Goal: Navigation & Orientation: Find specific page/section

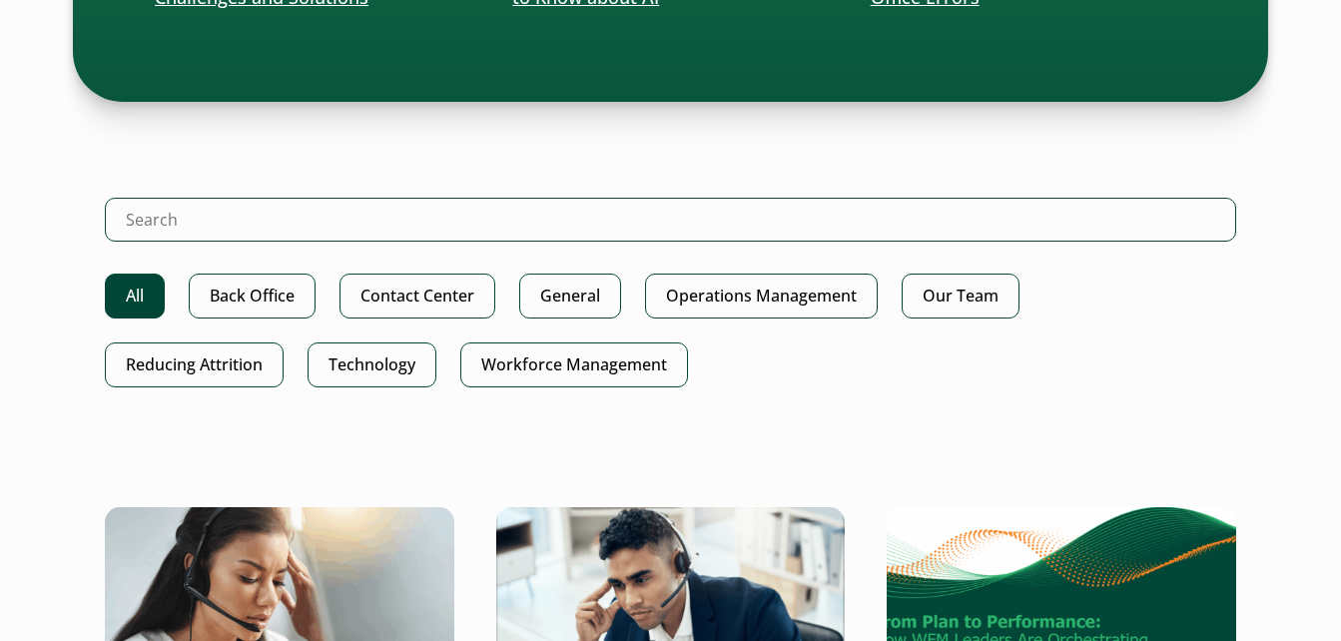
scroll to position [399, 0]
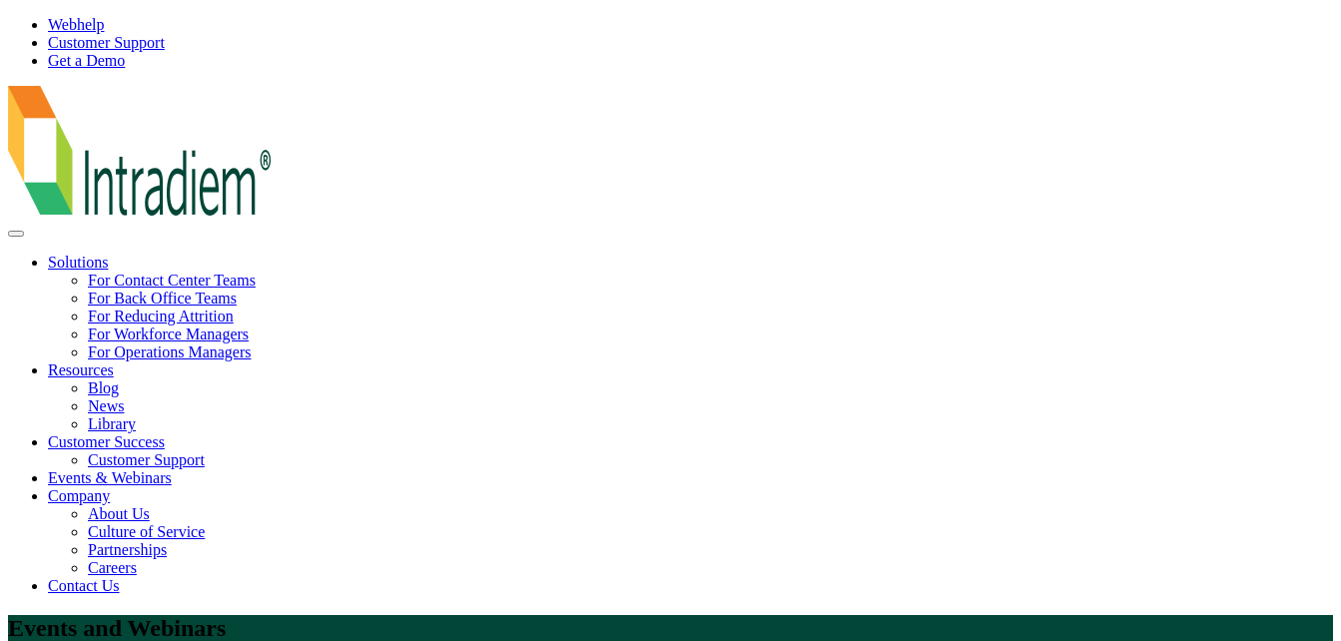
click at [115, 421] on link "Library" at bounding box center [112, 423] width 48 height 17
